Goal: Task Accomplishment & Management: Use online tool/utility

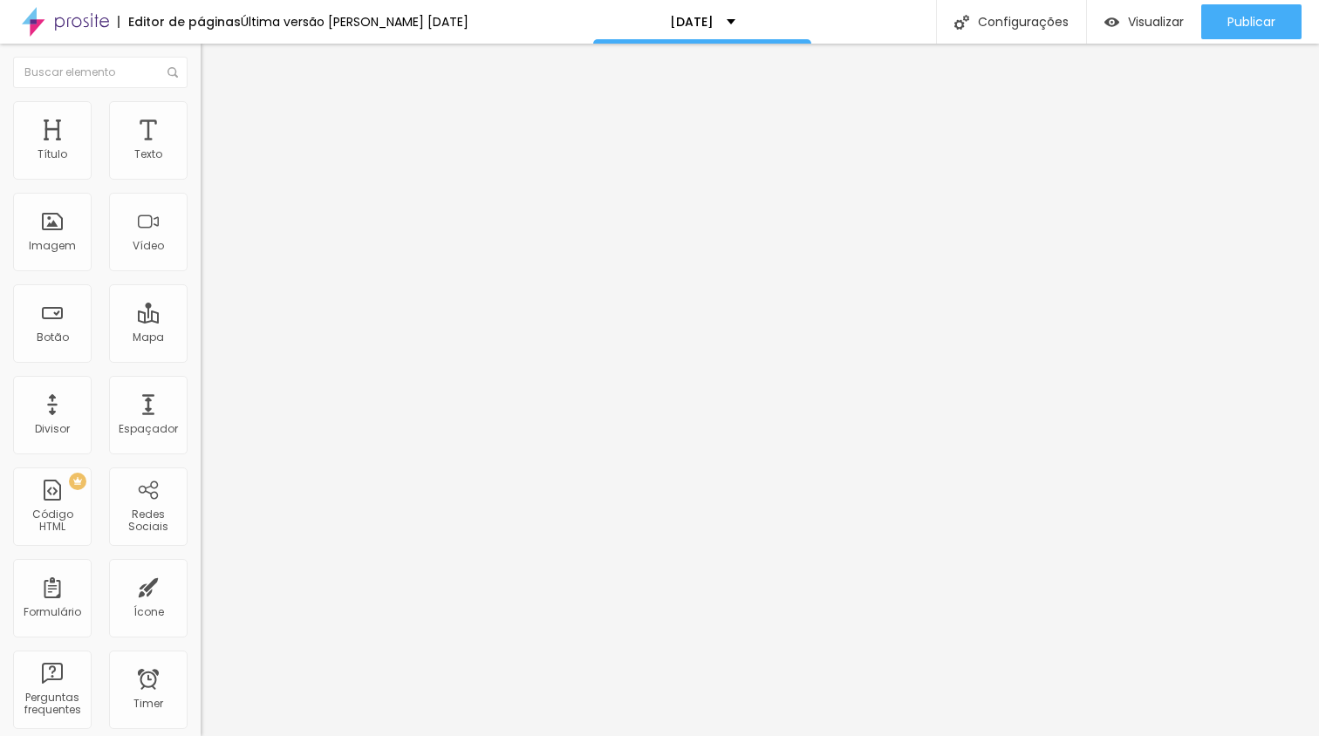
drag, startPoint x: 172, startPoint y: 205, endPoint x: 39, endPoint y: 204, distance: 132.6
click at [201, 204] on div "[PHONE_NUMBER] + 55" at bounding box center [301, 352] width 201 height 382
click at [201, 195] on img at bounding box center [301, 253] width 201 height 151
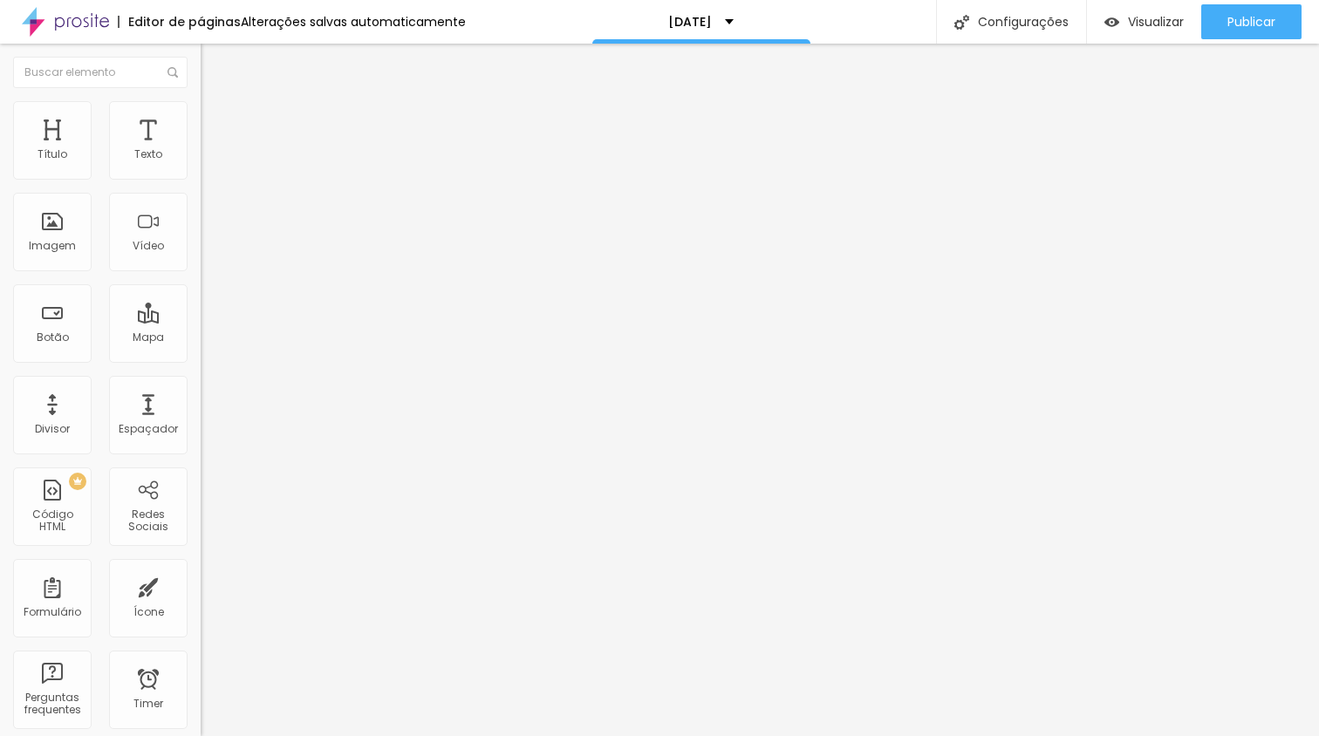
drag, startPoint x: 164, startPoint y: 201, endPoint x: 72, endPoint y: 195, distance: 91.8
click at [201, 195] on div "[PHONE_NUMBER] + 351" at bounding box center [301, 352] width 201 height 382
type input "914697665"
click at [201, 543] on div "Texto do botão" at bounding box center [301, 548] width 201 height 10
click at [201, 119] on ul "Conteúdo Estilo Avançado" at bounding box center [301, 124] width 201 height 52
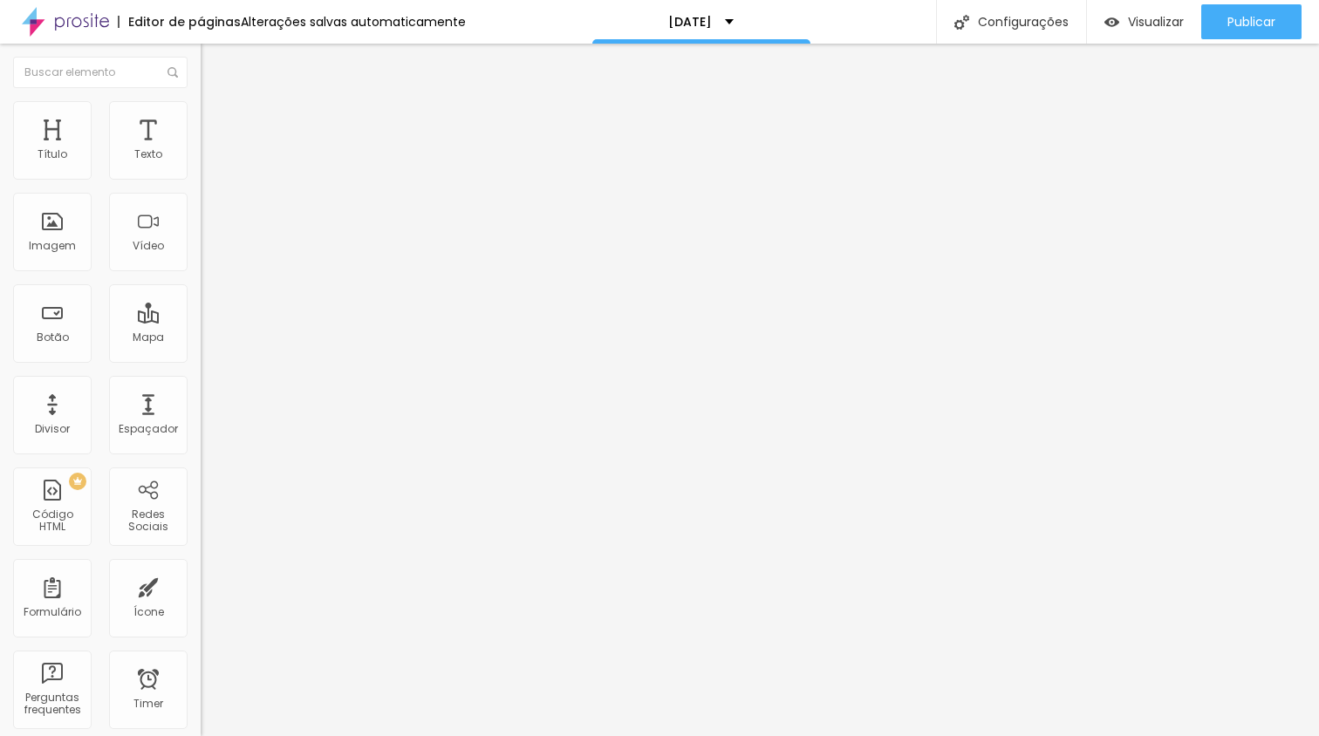
click at [201, 120] on li "Estilo" at bounding box center [301, 123] width 201 height 17
type input "18"
drag, startPoint x: 127, startPoint y: 275, endPoint x: 168, endPoint y: 271, distance: 42.0
type input "18"
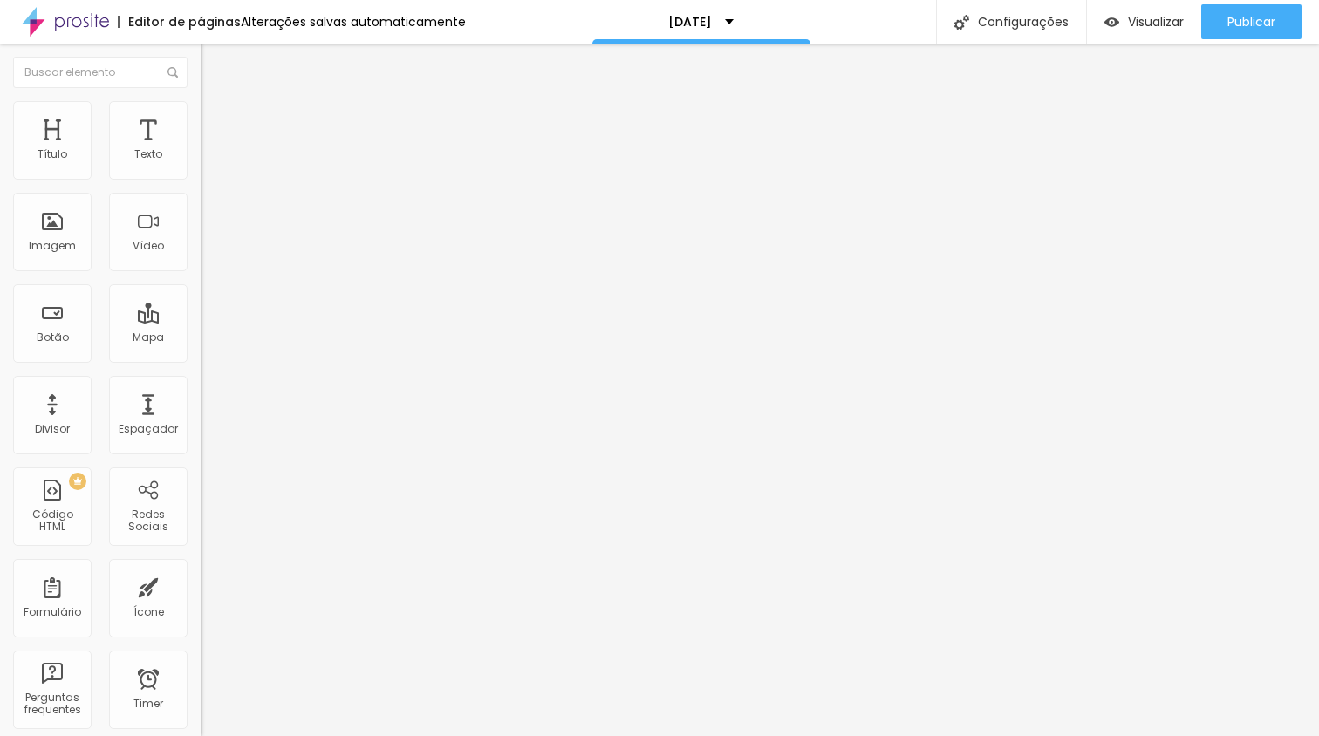
click at [201, 318] on div "18 Tamanho do texto" at bounding box center [301, 441] width 201 height 247
click at [208, 289] on img at bounding box center [213, 294] width 10 height 10
radio input "false"
radio input "true"
click at [208, 289] on img at bounding box center [213, 294] width 10 height 10
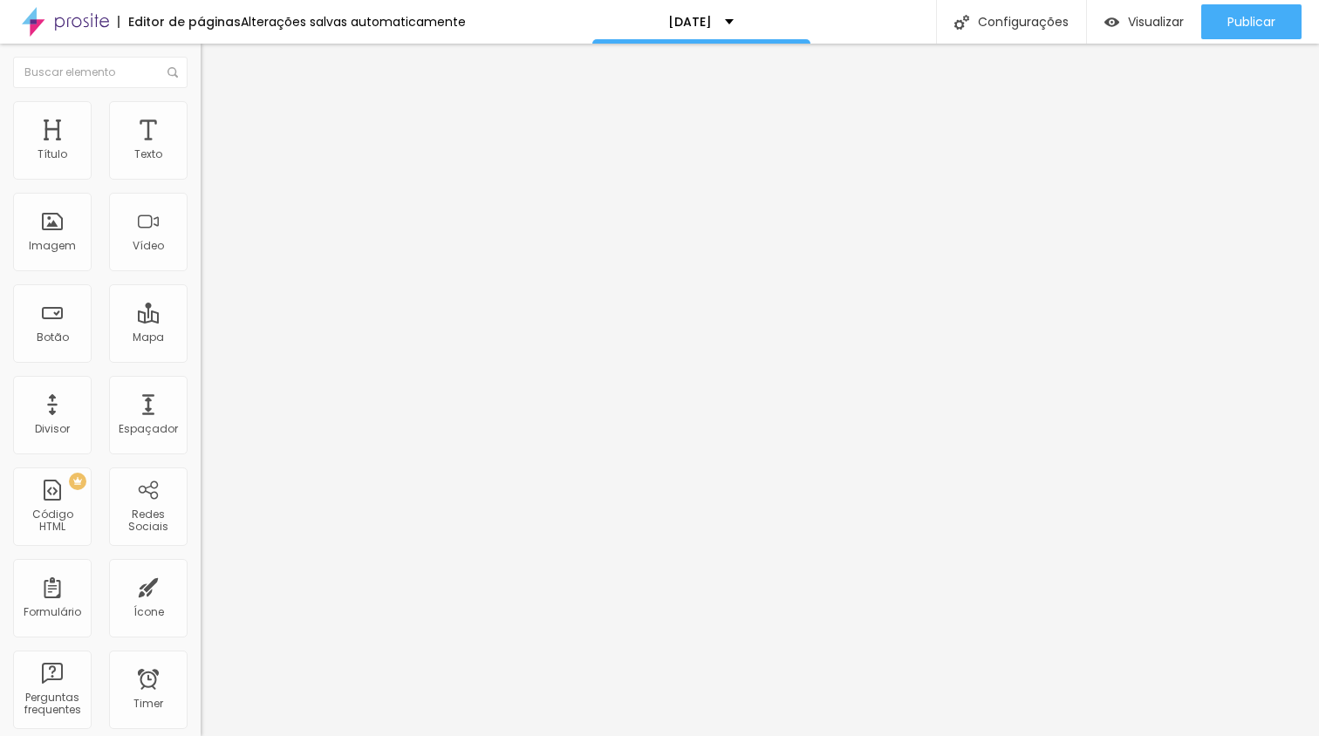
radio input "true"
radio input "false"
click at [208, 174] on img at bounding box center [213, 168] width 10 height 10
radio input "false"
radio input "true"
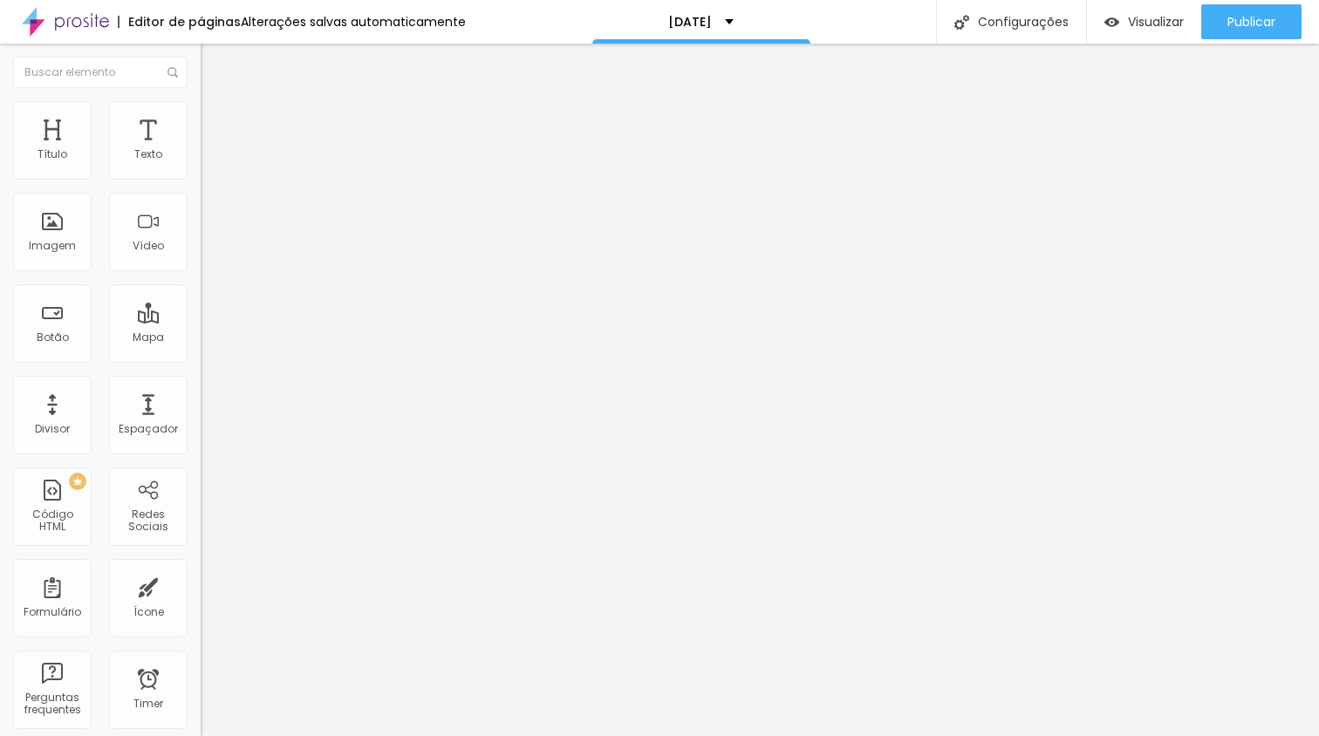
click at [201, 133] on img at bounding box center [209, 141] width 16 height 16
type input "11"
type input "12"
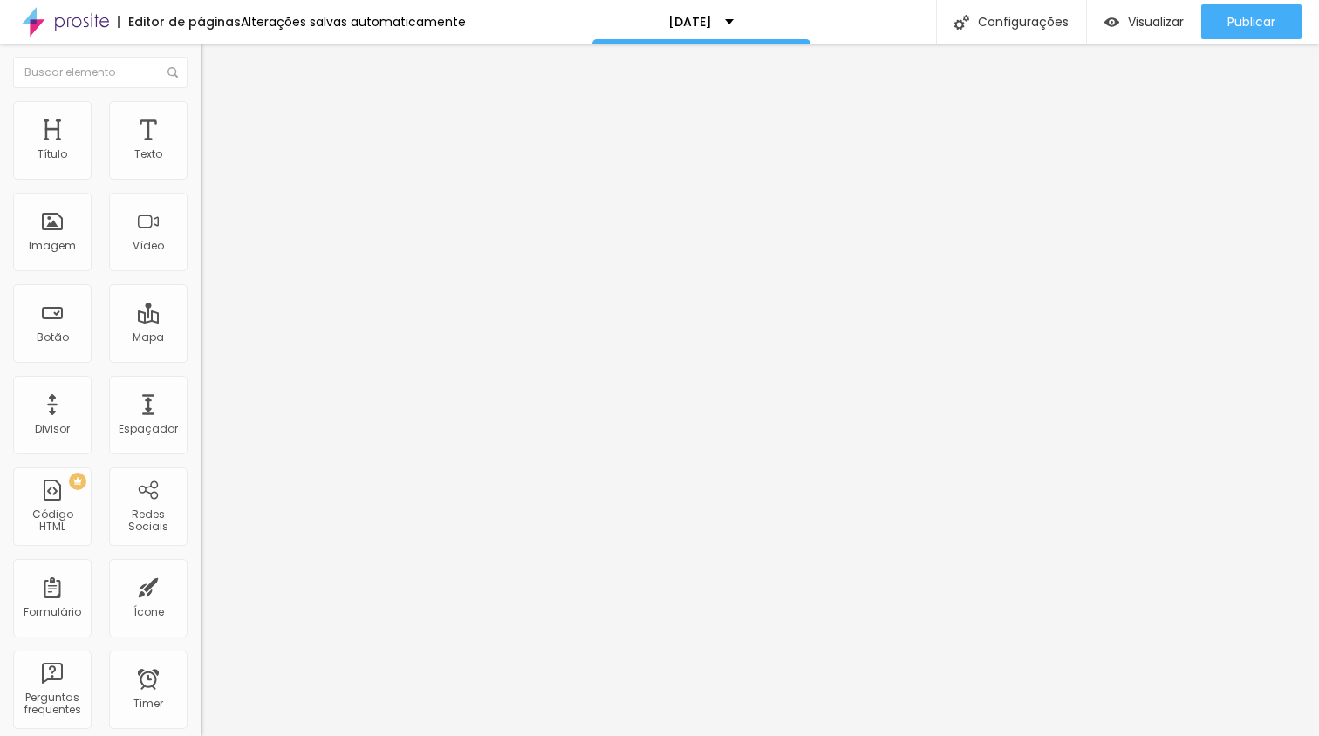
type input "17"
type input "21"
type input "25"
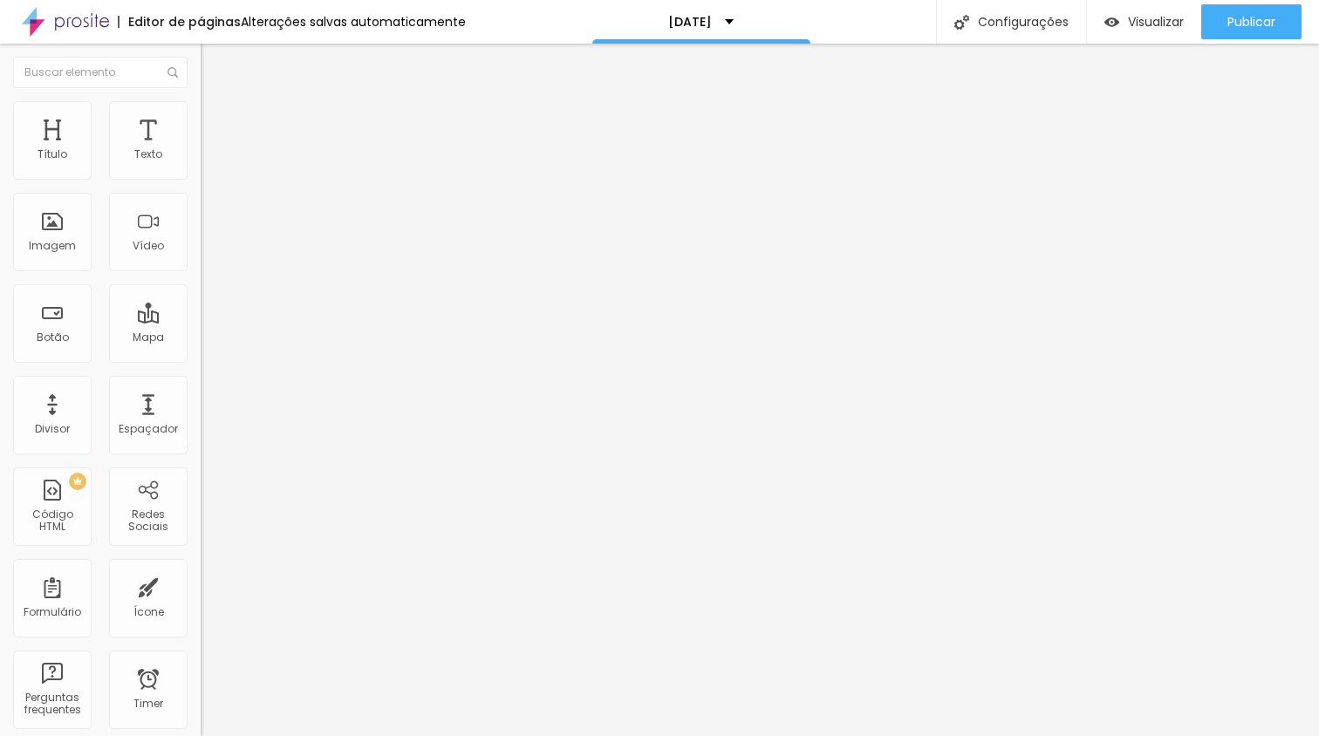
type input "25"
type input "27"
type input "32"
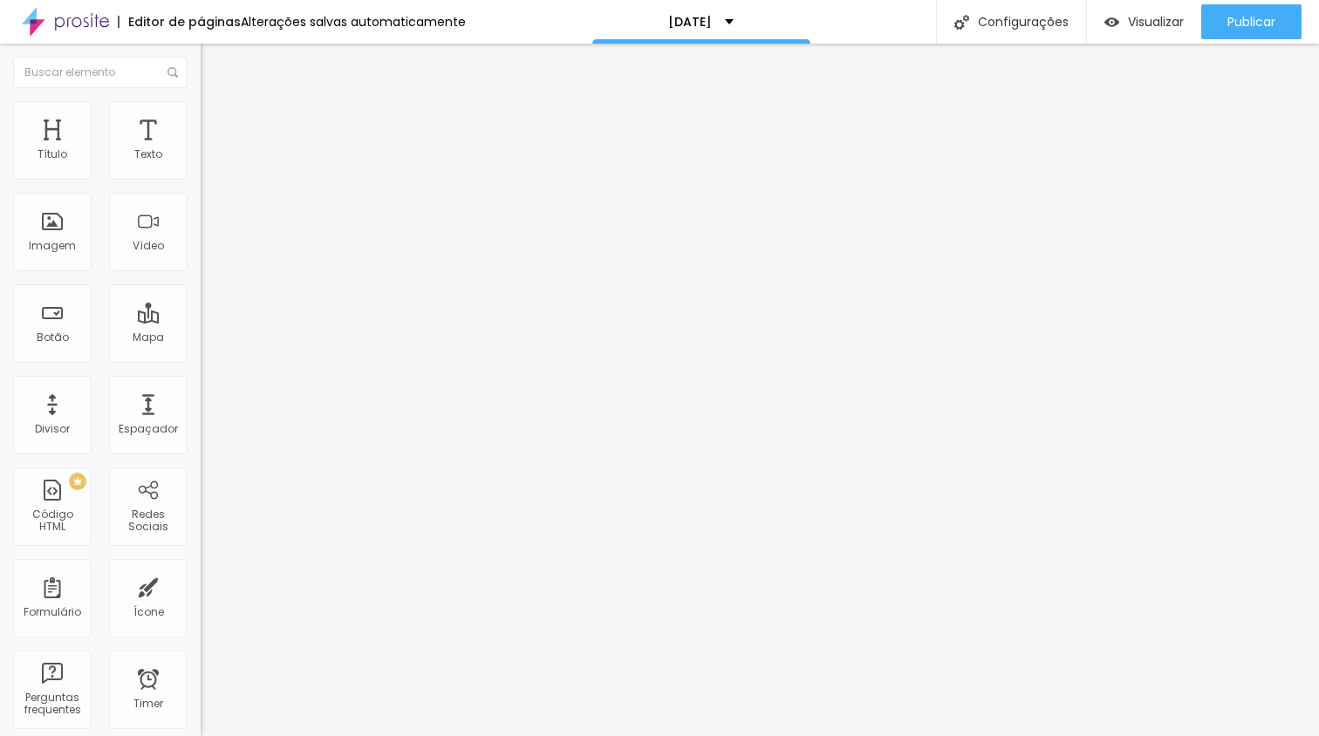
type input "33"
type input "35"
type input "38"
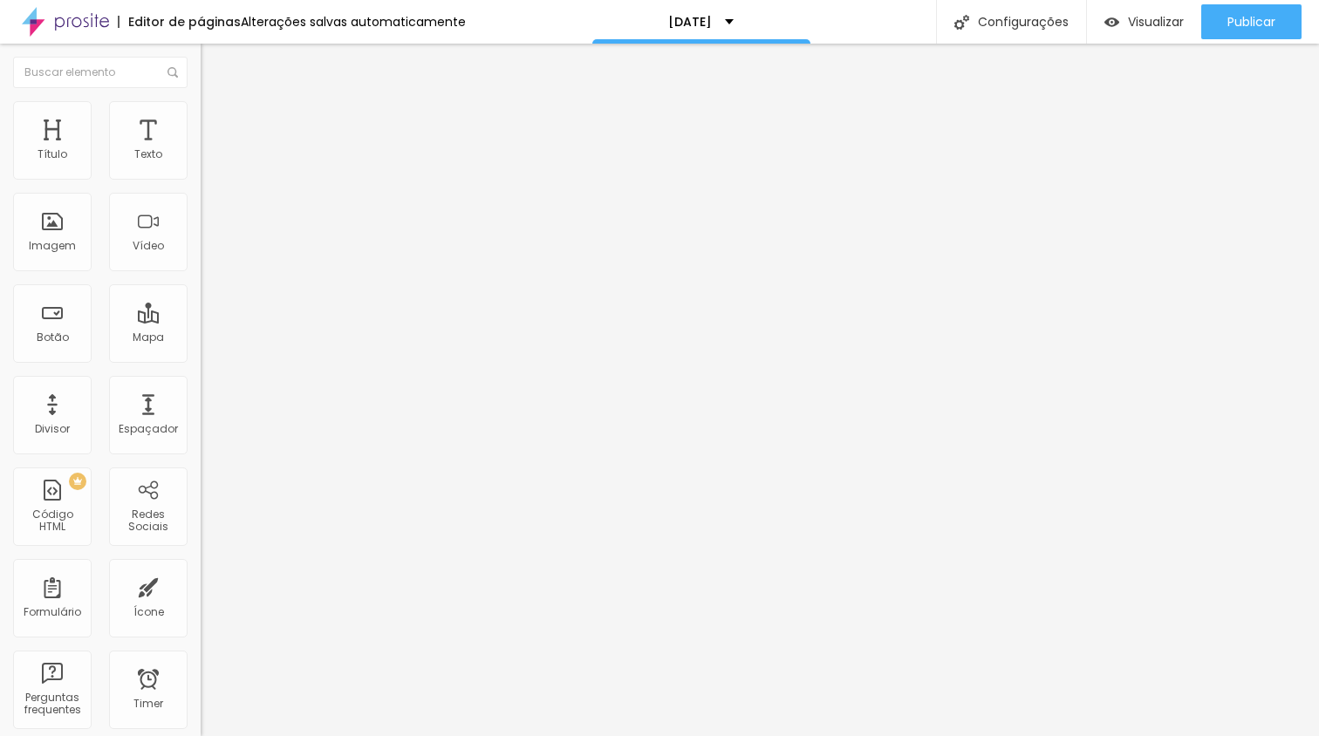
type input "38"
type input "39"
type input "41"
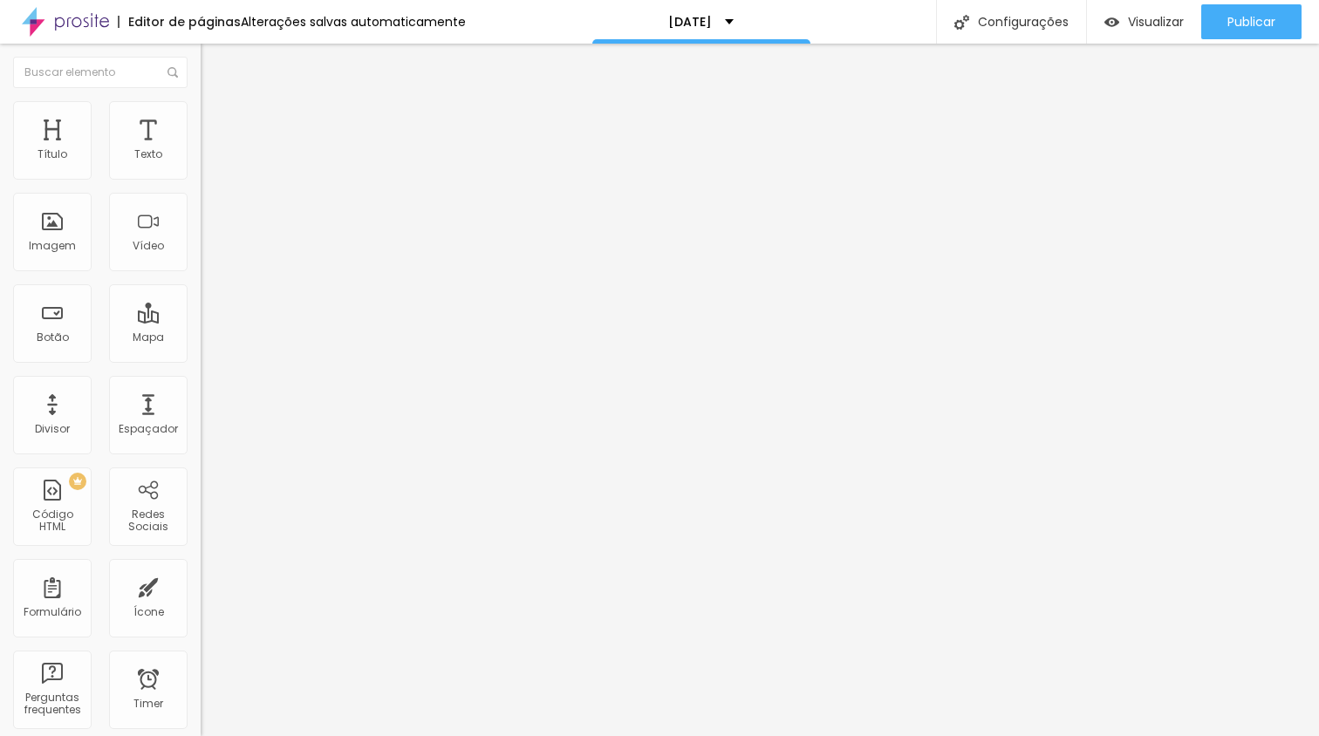
type input "42"
type input "44"
type input "48"
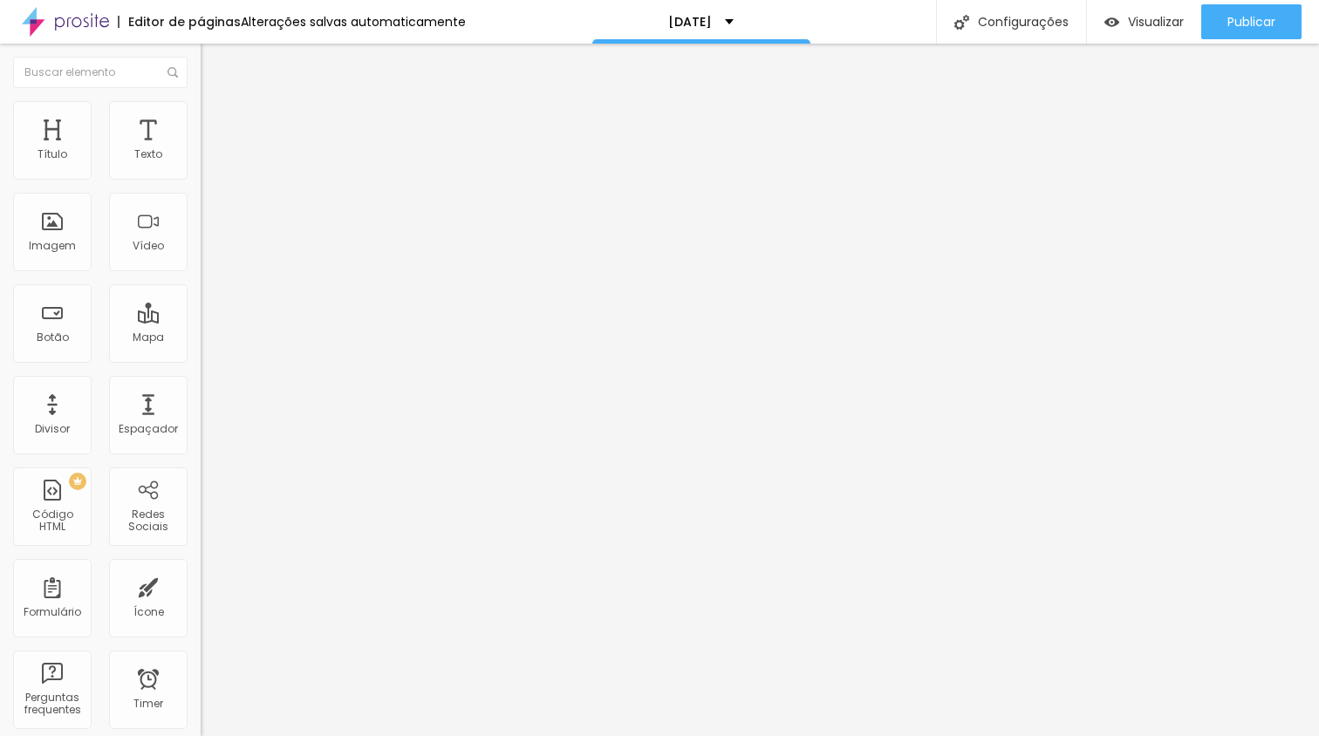
type input "48"
type input "49"
type input "50"
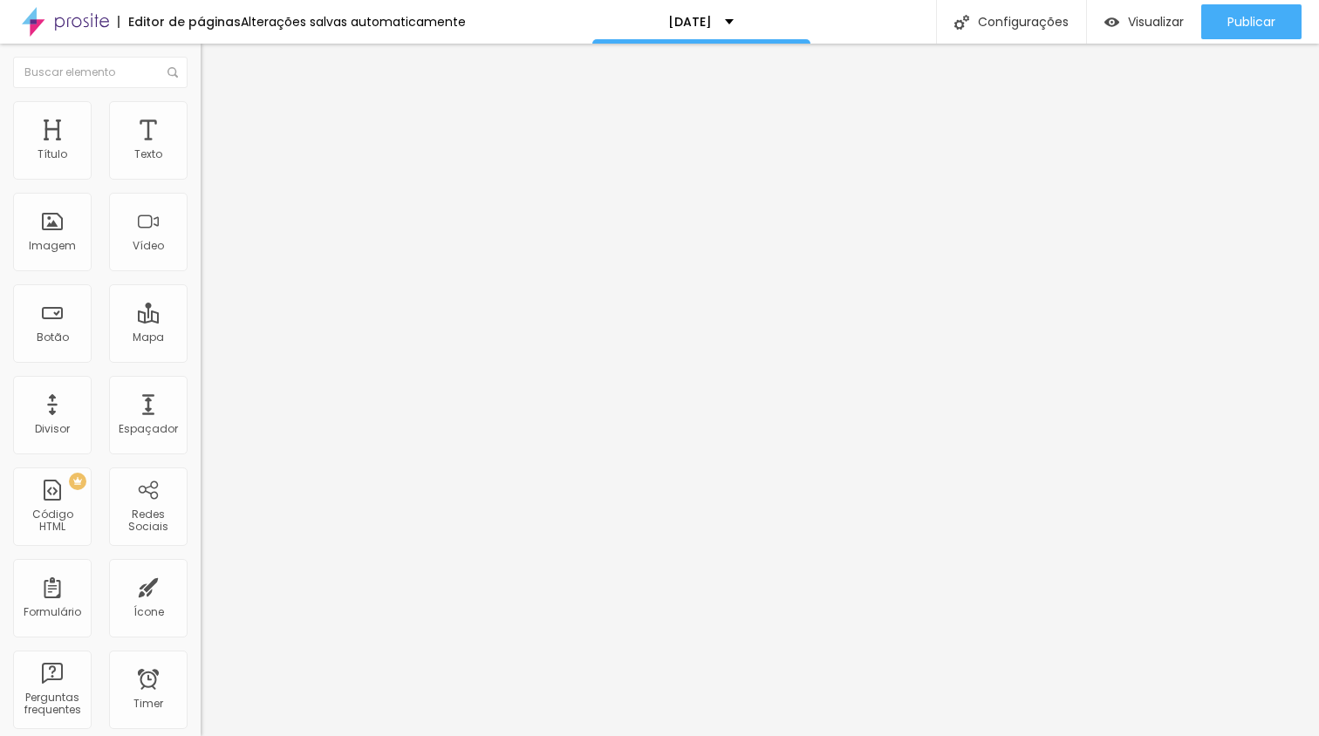
type input "54"
type input "55"
type input "56"
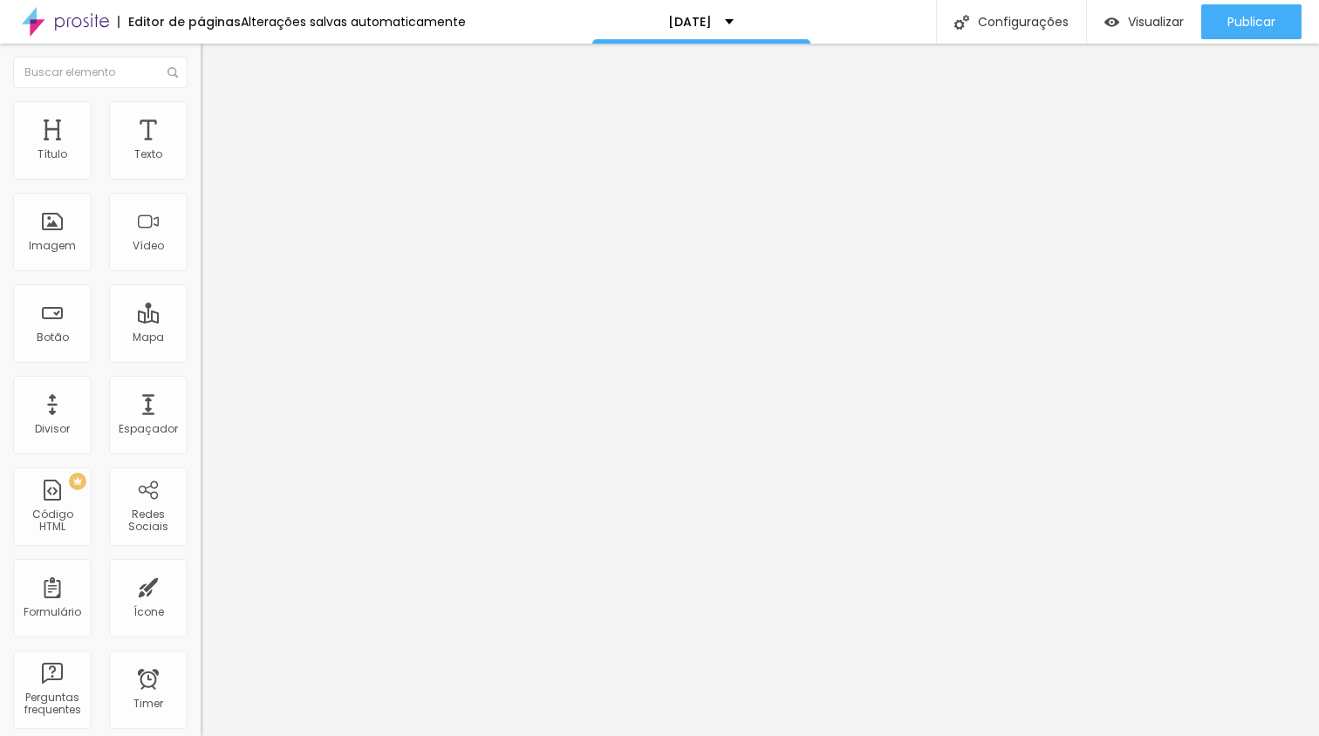
type input "56"
type input "57"
type input "56"
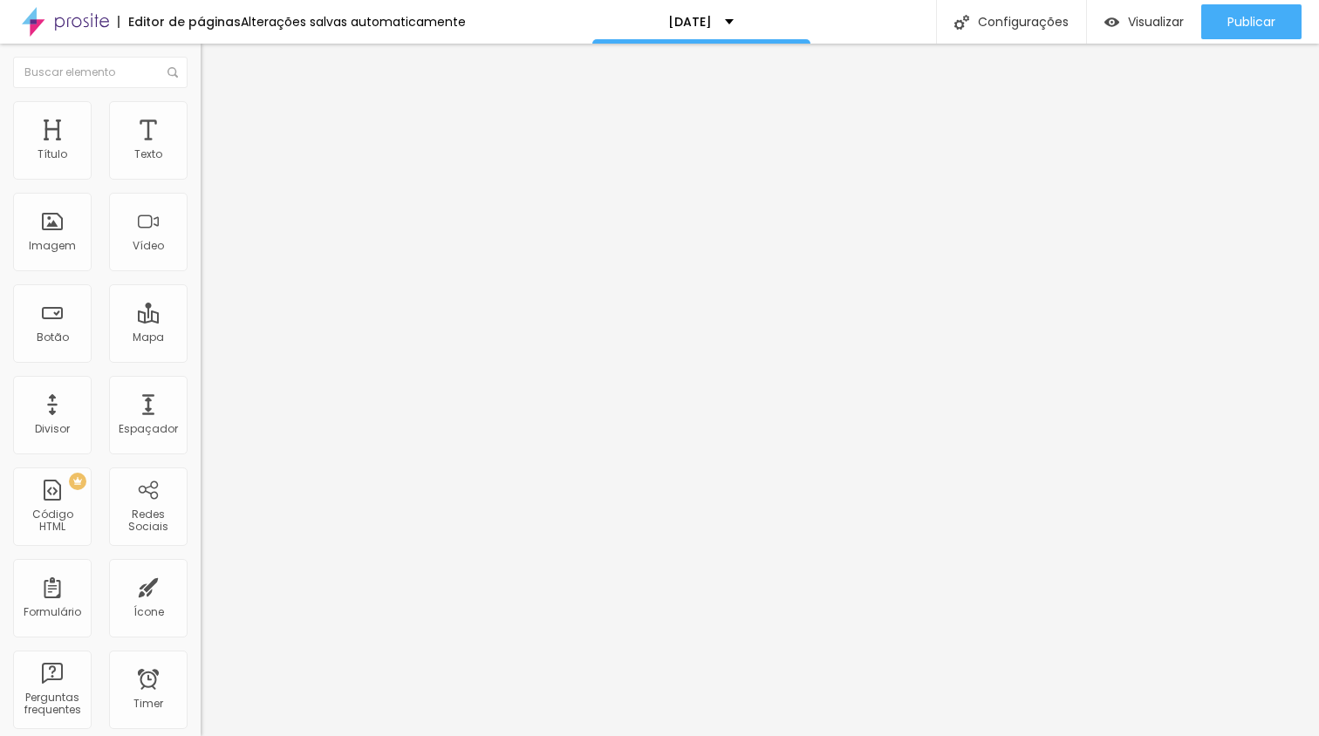
type input "55"
type input "53"
type input "49"
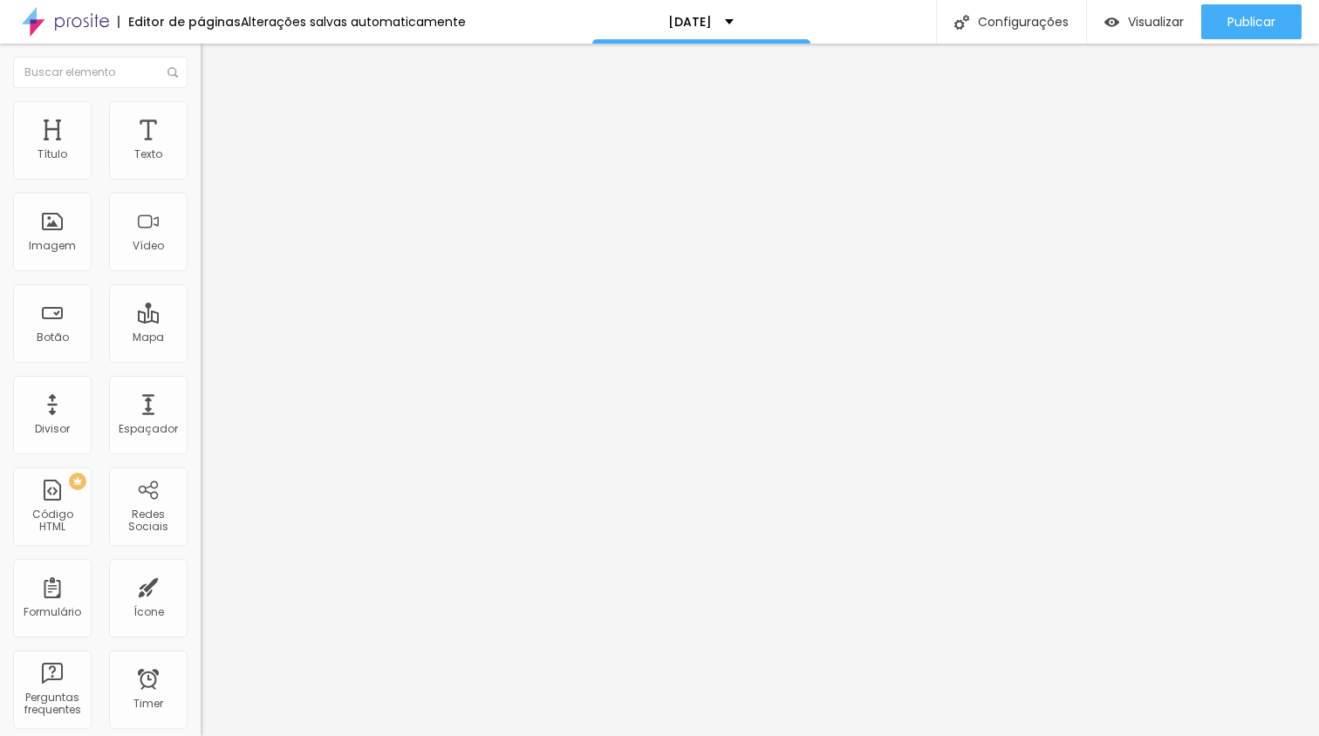
type input "49"
type input "47"
type input "42"
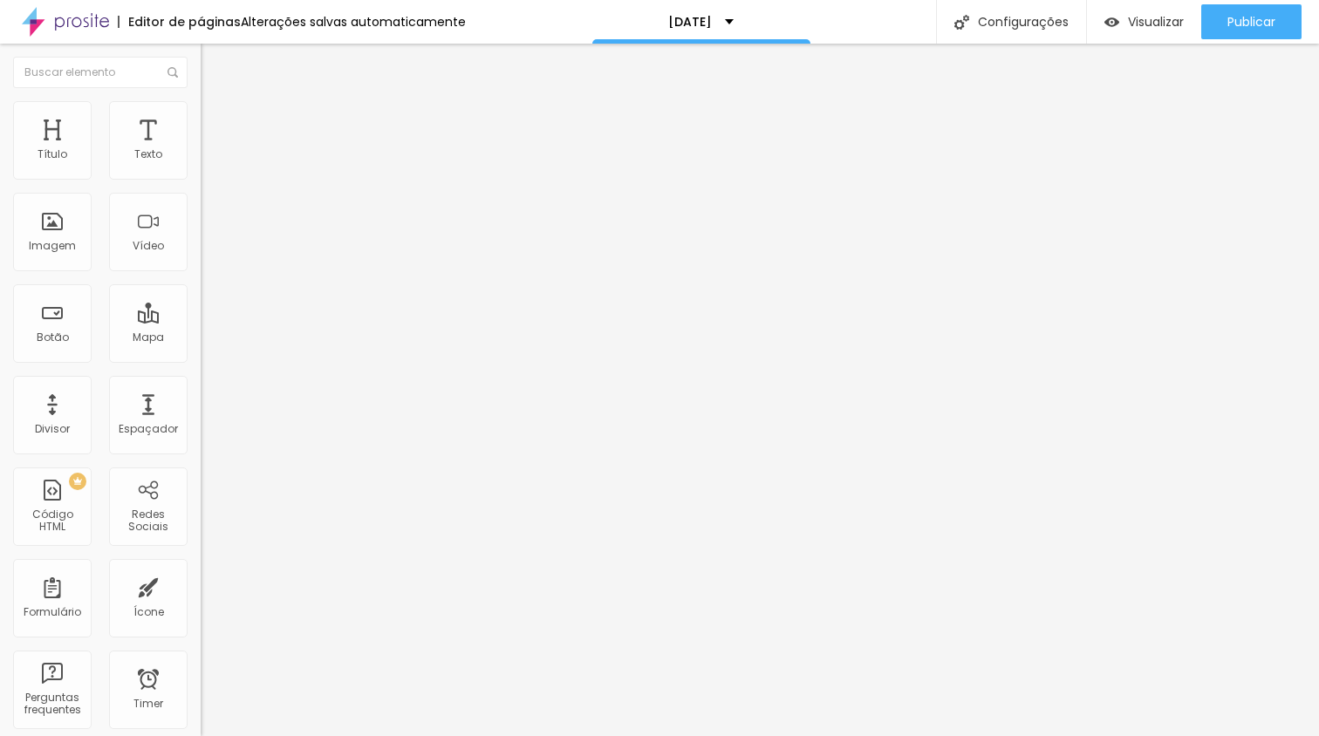
type input "39"
type input "36"
type input "30"
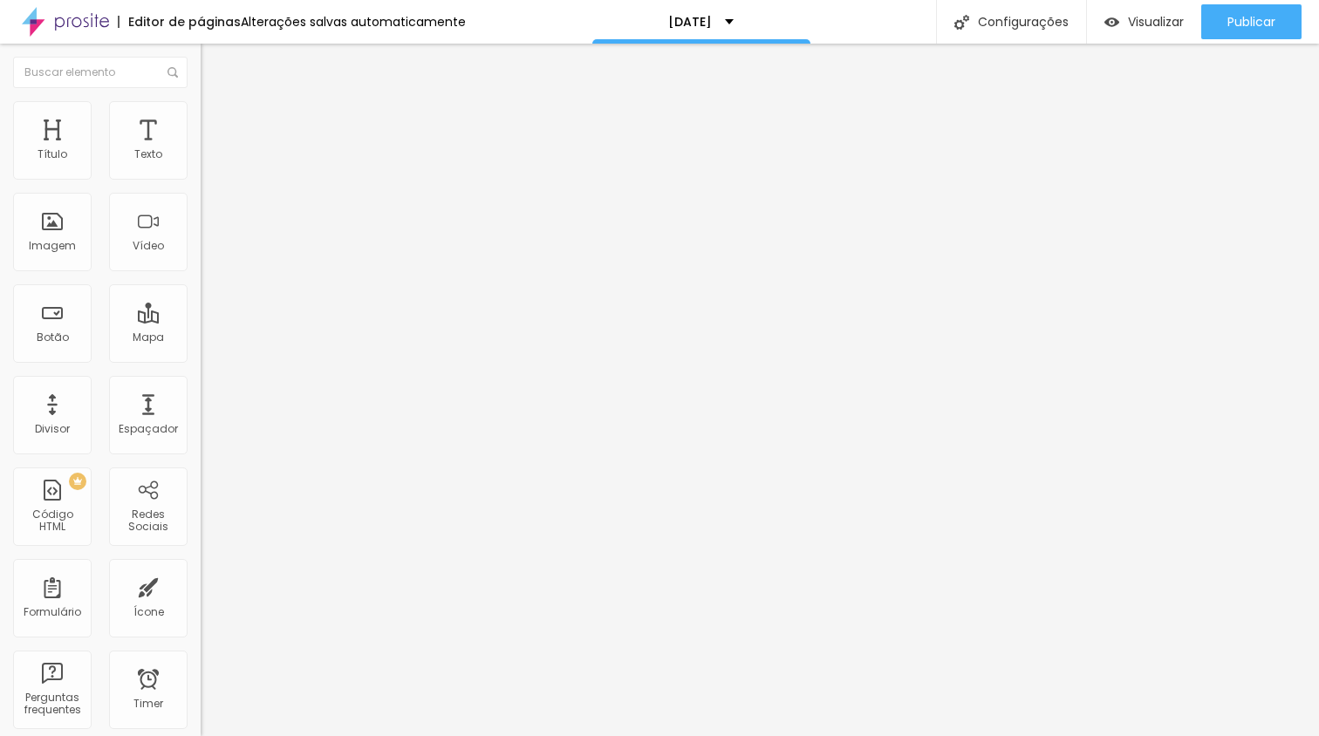
type input "30"
type input "25"
type input "24"
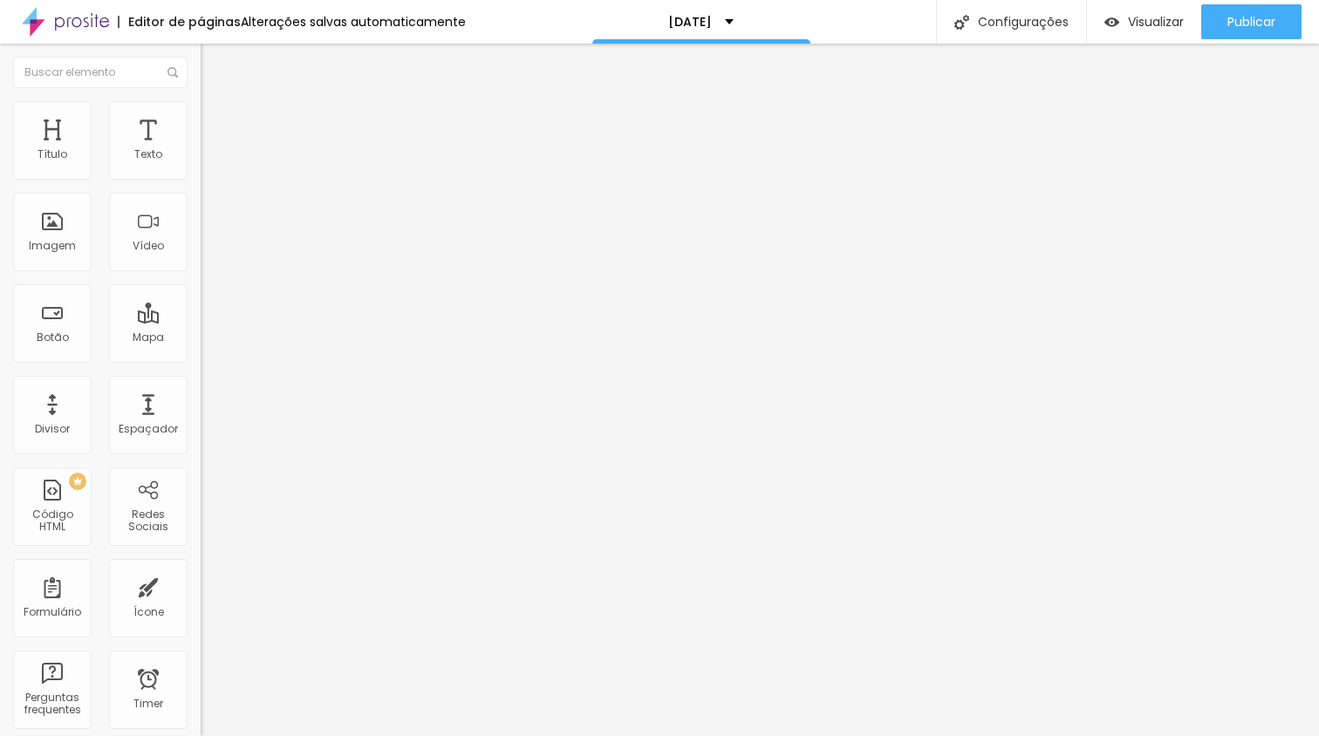
type input "22"
type input "21"
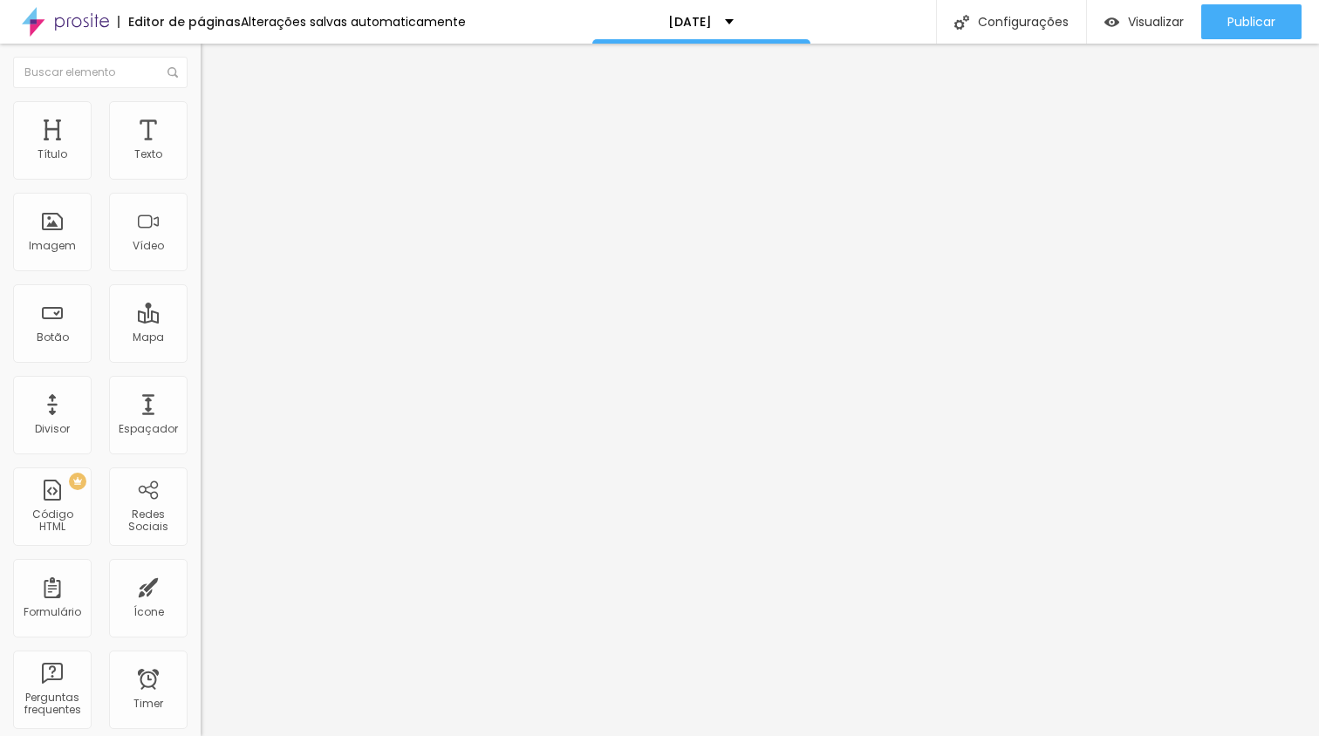
click at [201, 352] on input "range" at bounding box center [257, 359] width 113 height 14
click at [216, 134] on span "Estilo" at bounding box center [229, 127] width 27 height 15
click at [201, 572] on span "Verde claro" at bounding box center [231, 579] width 61 height 15
click at [201, 599] on span "Verde escuro" at bounding box center [236, 606] width 70 height 15
click at [201, 585] on div "Verde claro Verde escuro" at bounding box center [301, 598] width 201 height 27
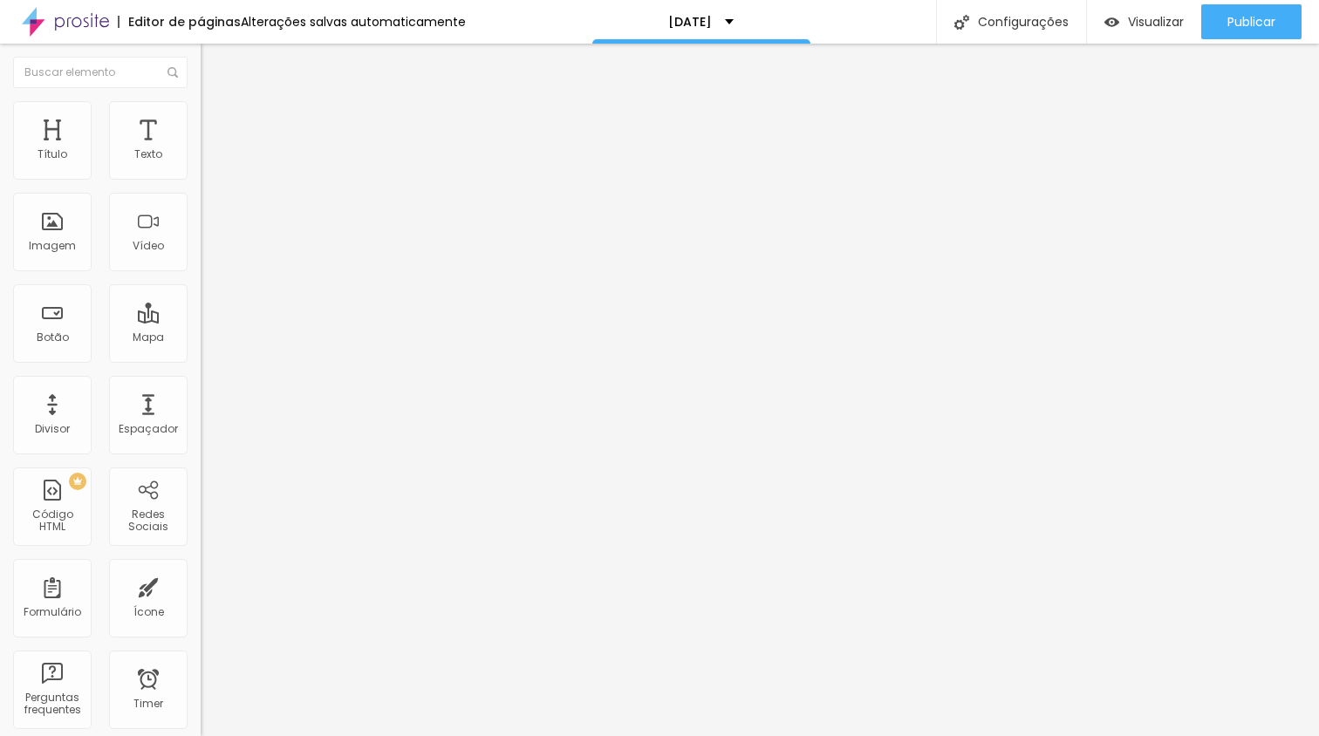
click at [201, 564] on div "Cor Verde escuro Verde claro Verde escuro" at bounding box center [301, 588] width 201 height 48
click at [201, 620] on span "Curvada" at bounding box center [225, 627] width 49 height 15
click at [201, 658] on span "Arredondada" at bounding box center [237, 665] width 73 height 15
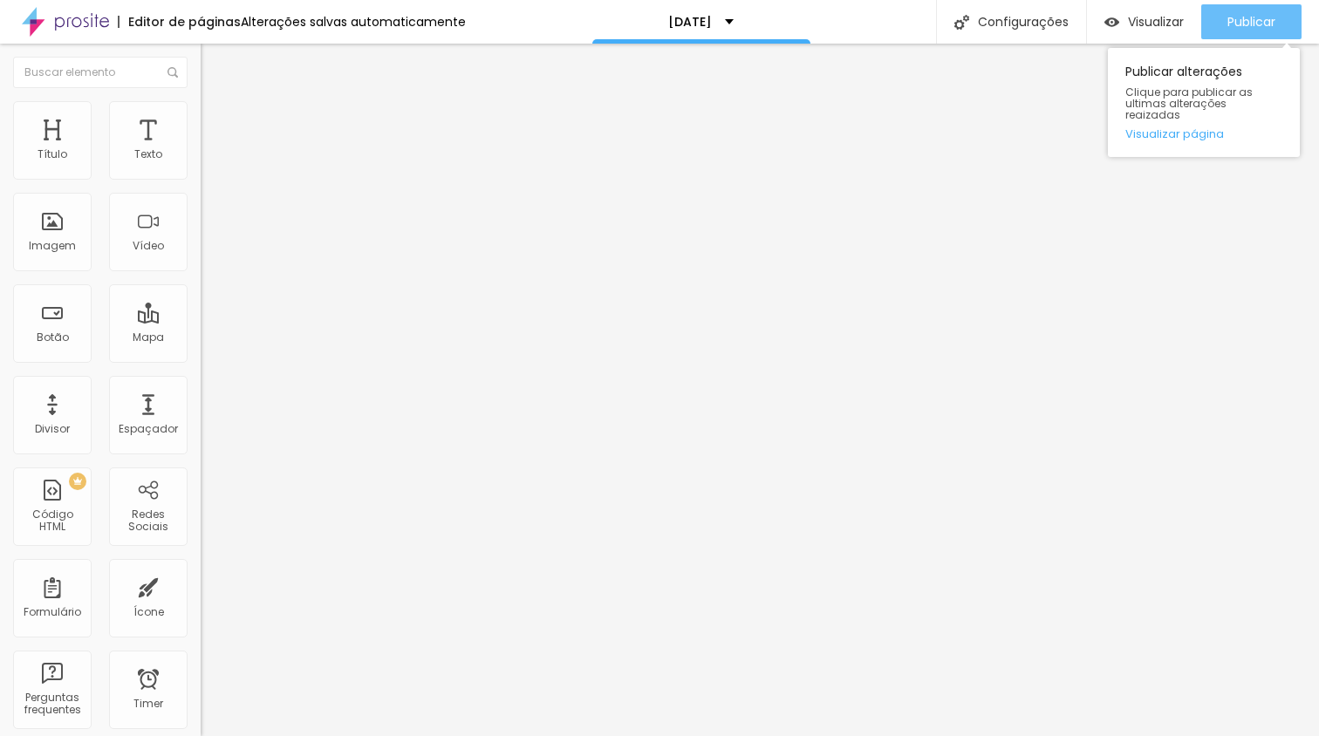
click at [1269, 20] on span "Publicar" at bounding box center [1252, 22] width 48 height 14
